Goal: Information Seeking & Learning: Learn about a topic

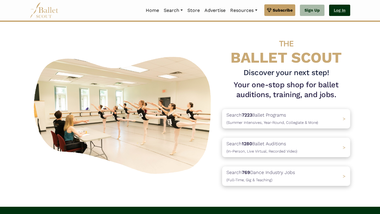
click at [339, 12] on link "Log In" at bounding box center [340, 11] width 21 height 12
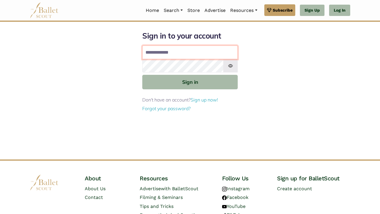
type input "**********"
click at [190, 81] on button "Sign in" at bounding box center [190, 82] width 96 height 14
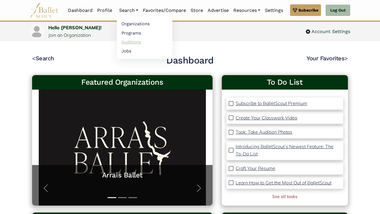
click at [128, 40] on link "Auditions" at bounding box center [145, 41] width 56 height 9
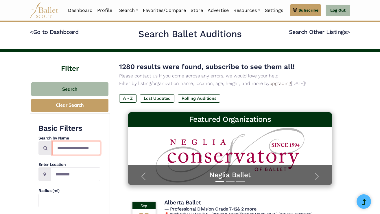
click at [73, 151] on input "Search by names..." at bounding box center [76, 148] width 48 height 14
click at [72, 174] on input "Location" at bounding box center [76, 174] width 50 height 14
type input "**********"
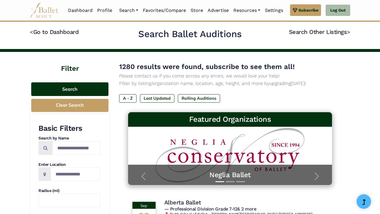
drag, startPoint x: 72, startPoint y: 174, endPoint x: 82, endPoint y: 89, distance: 85.4
click at [82, 89] on button "Search" at bounding box center [69, 89] width 77 height 14
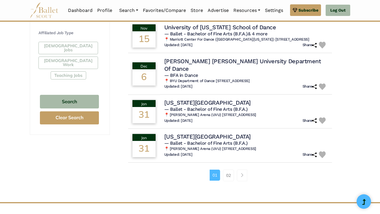
scroll to position [345, 0]
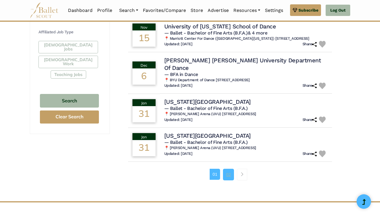
click at [228, 169] on link "02" at bounding box center [228, 175] width 11 height 12
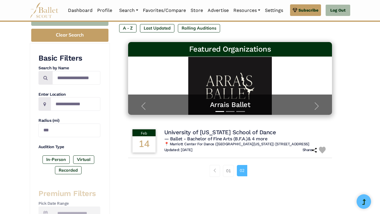
scroll to position [73, 0]
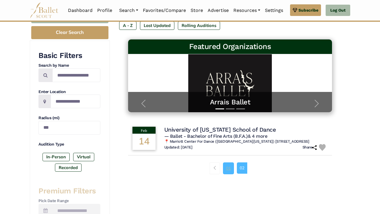
click at [230, 165] on link "01" at bounding box center [228, 168] width 11 height 12
